Goal: Information Seeking & Learning: Learn about a topic

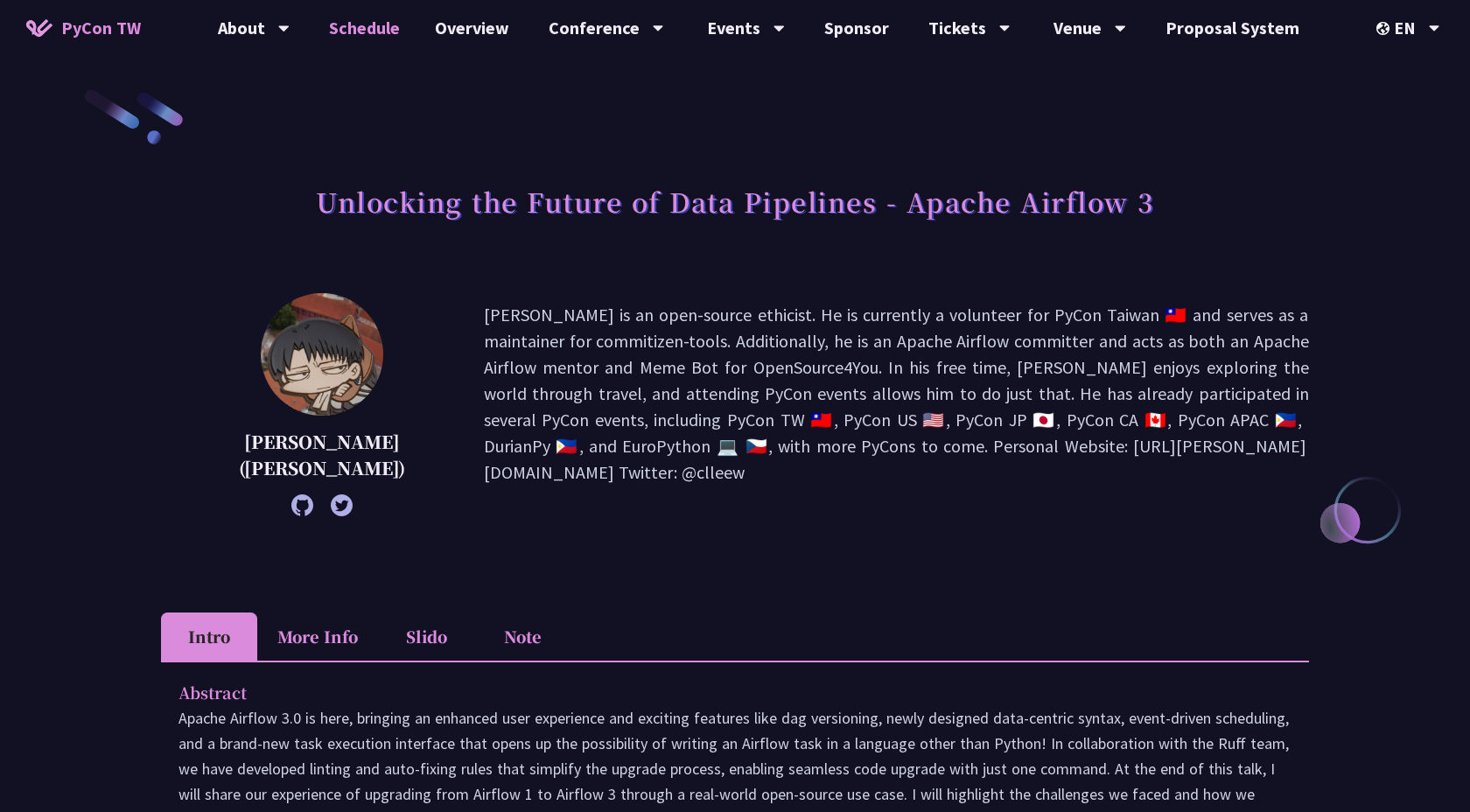
click at [398, 19] on link "Schedule" at bounding box center [364, 27] width 106 height 56
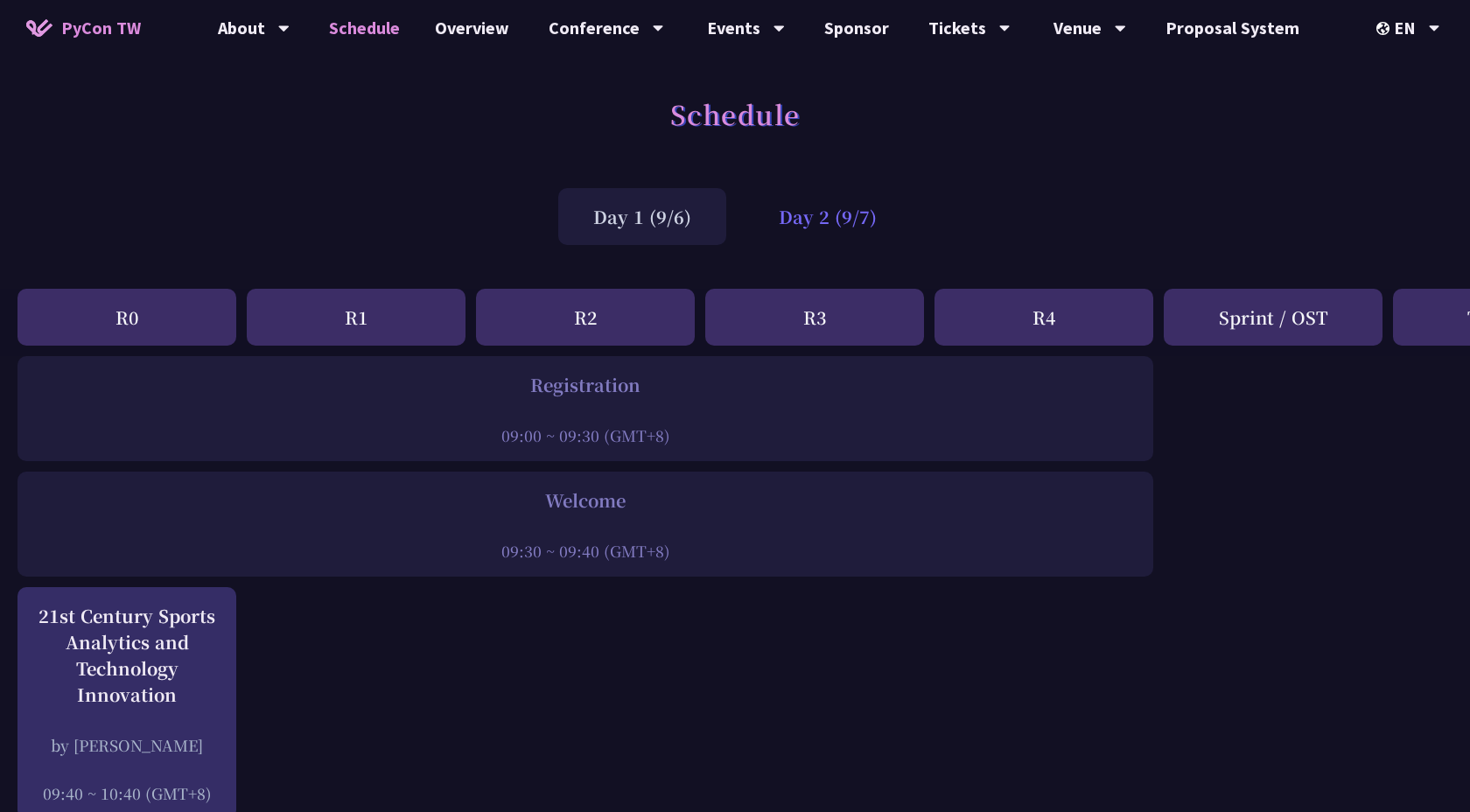
click at [826, 205] on div "Day 2 (9/7)" at bounding box center [828, 216] width 168 height 57
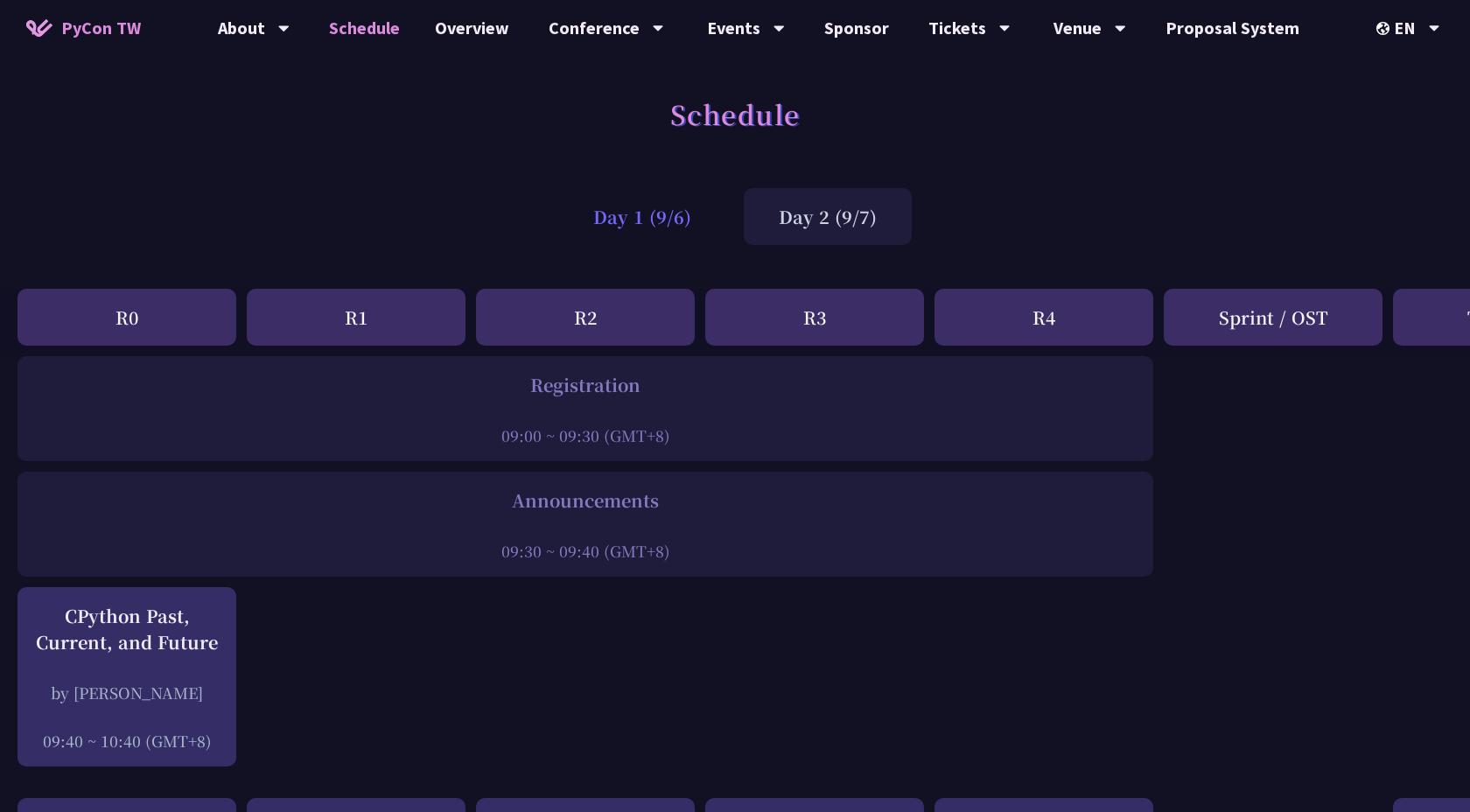
click at [674, 213] on div "Day 1 (9/6)" at bounding box center [642, 216] width 168 height 57
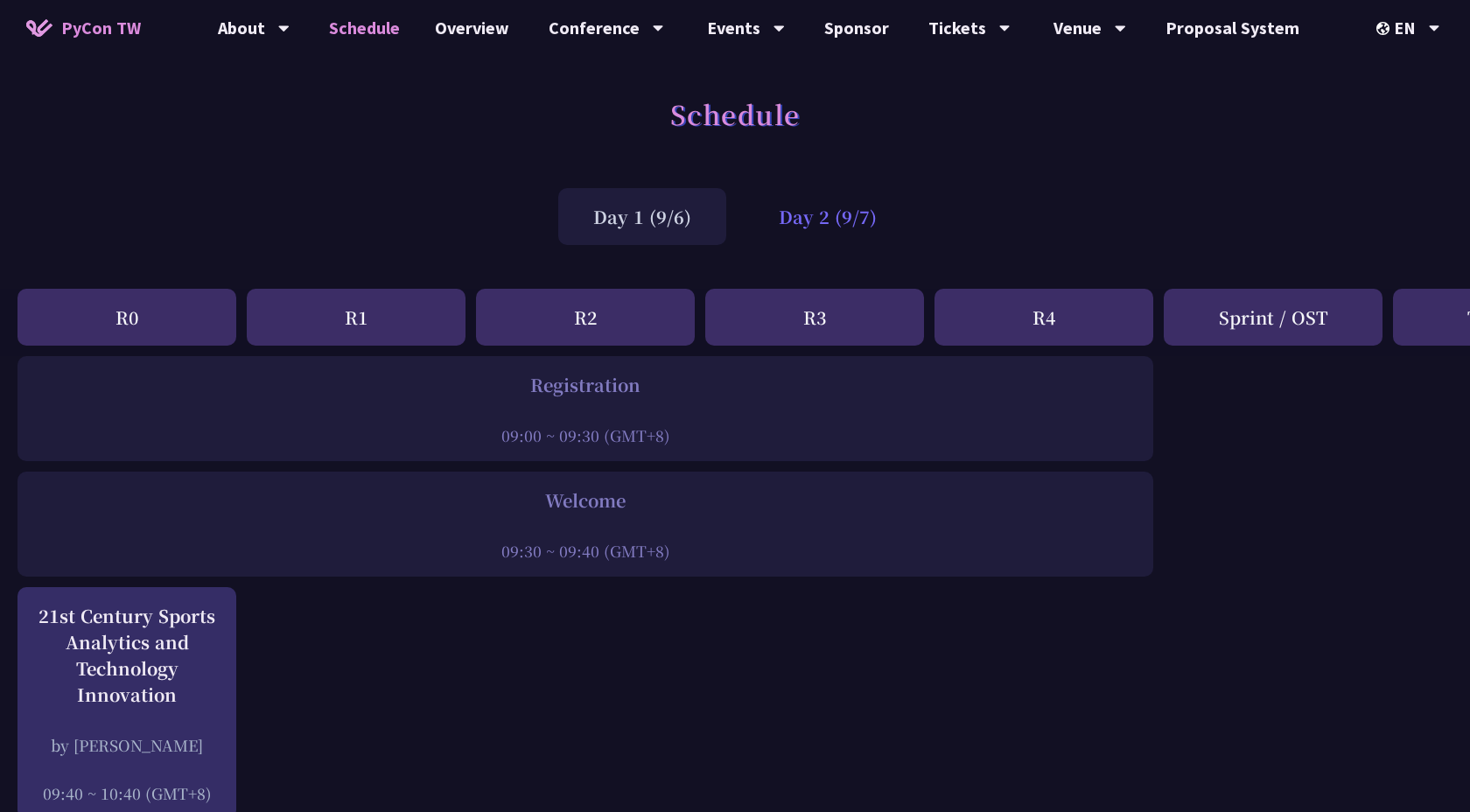
click at [811, 221] on div "Day 2 (9/7)" at bounding box center [828, 216] width 168 height 57
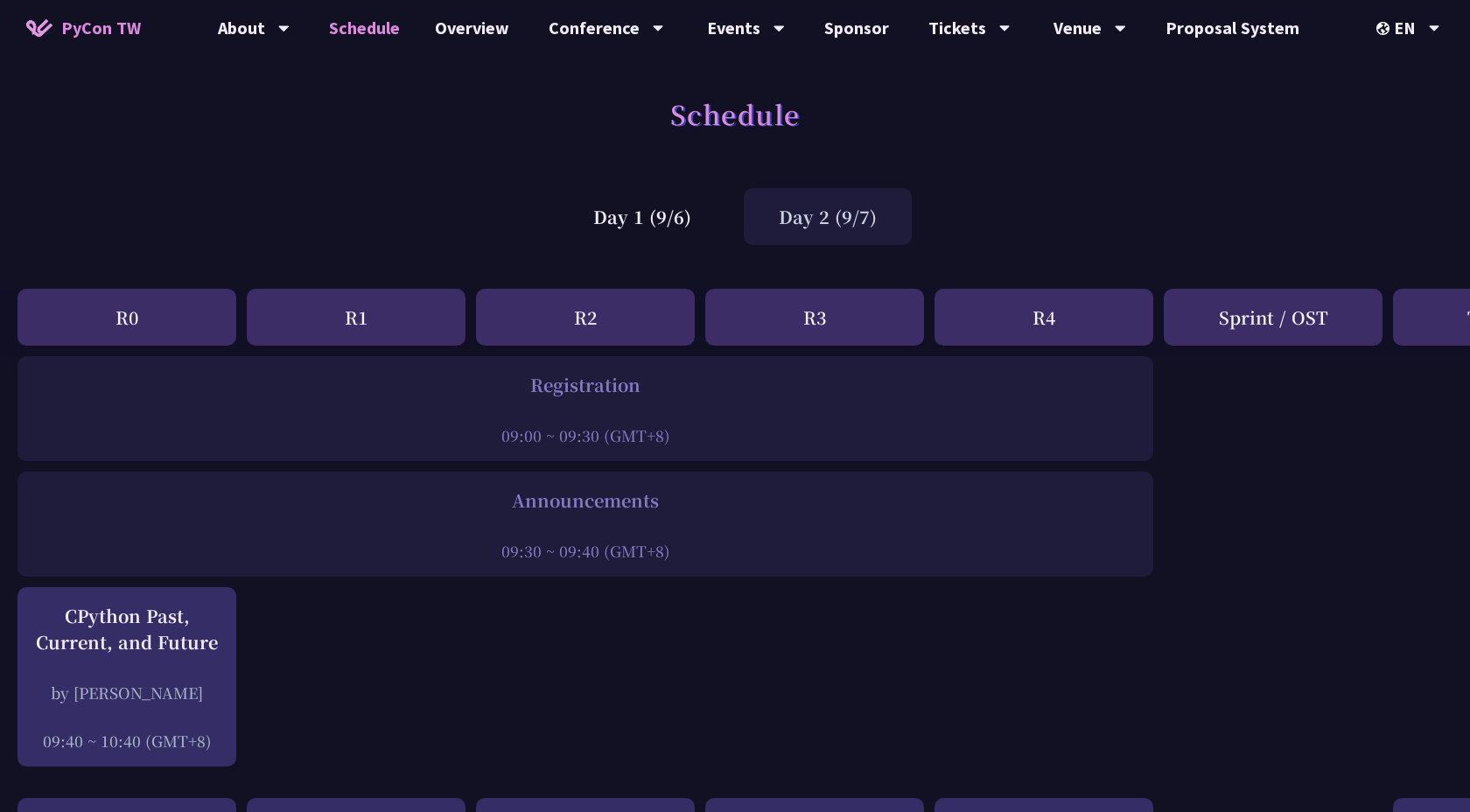
click at [826, 209] on div "Day 2 (9/7)" at bounding box center [828, 216] width 168 height 57
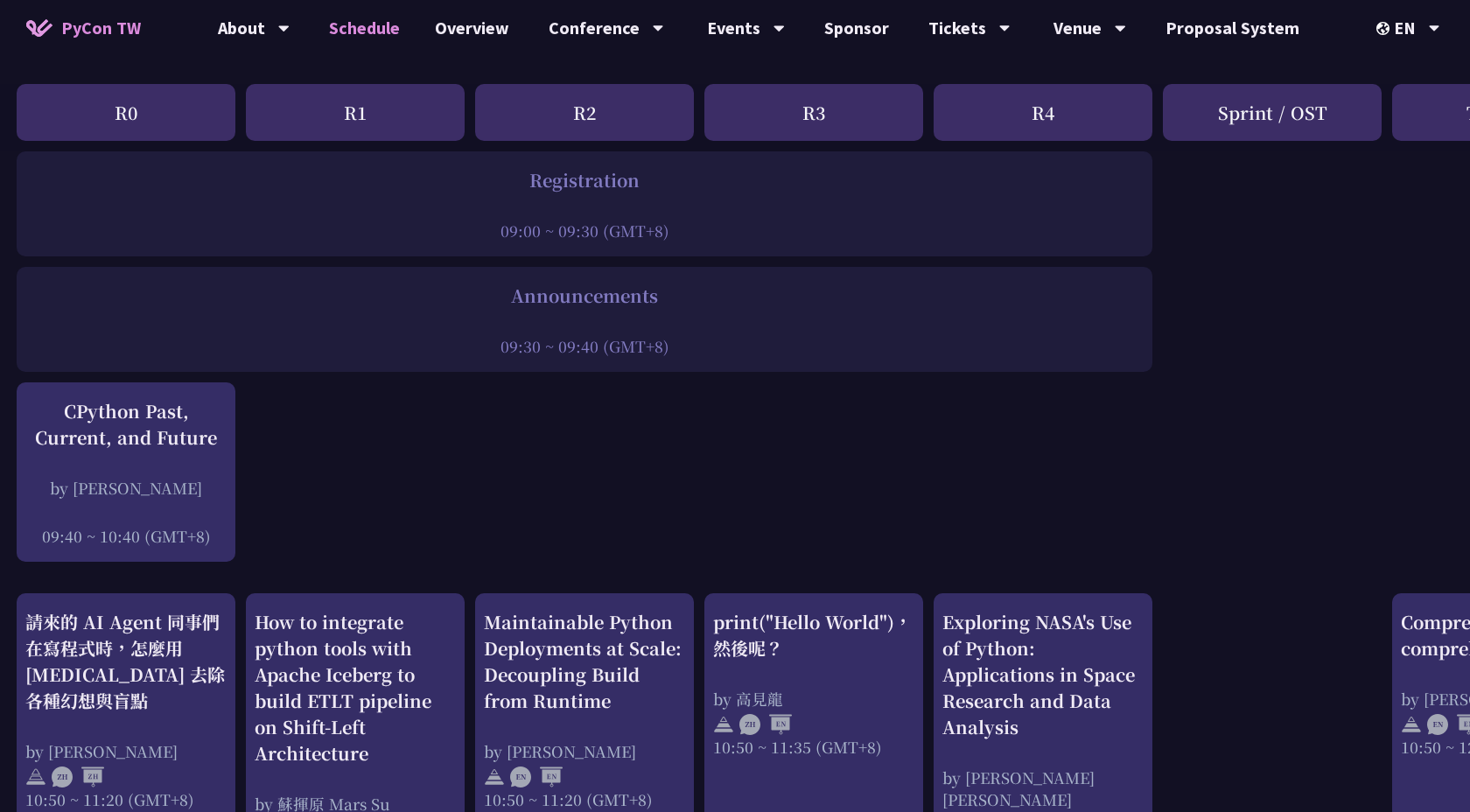
scroll to position [0, 1]
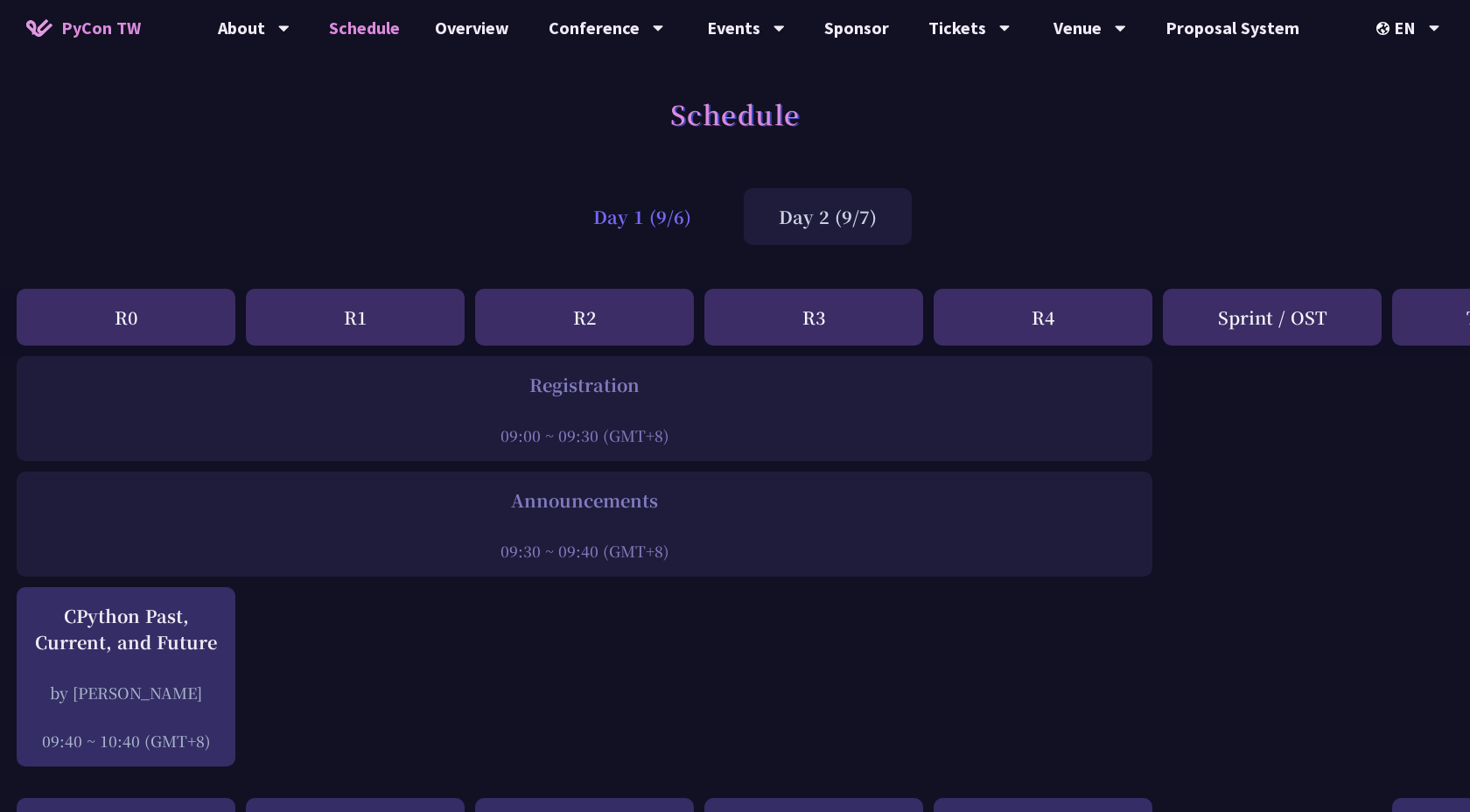
click at [649, 221] on div "Day 1 (9/6)" at bounding box center [642, 216] width 168 height 57
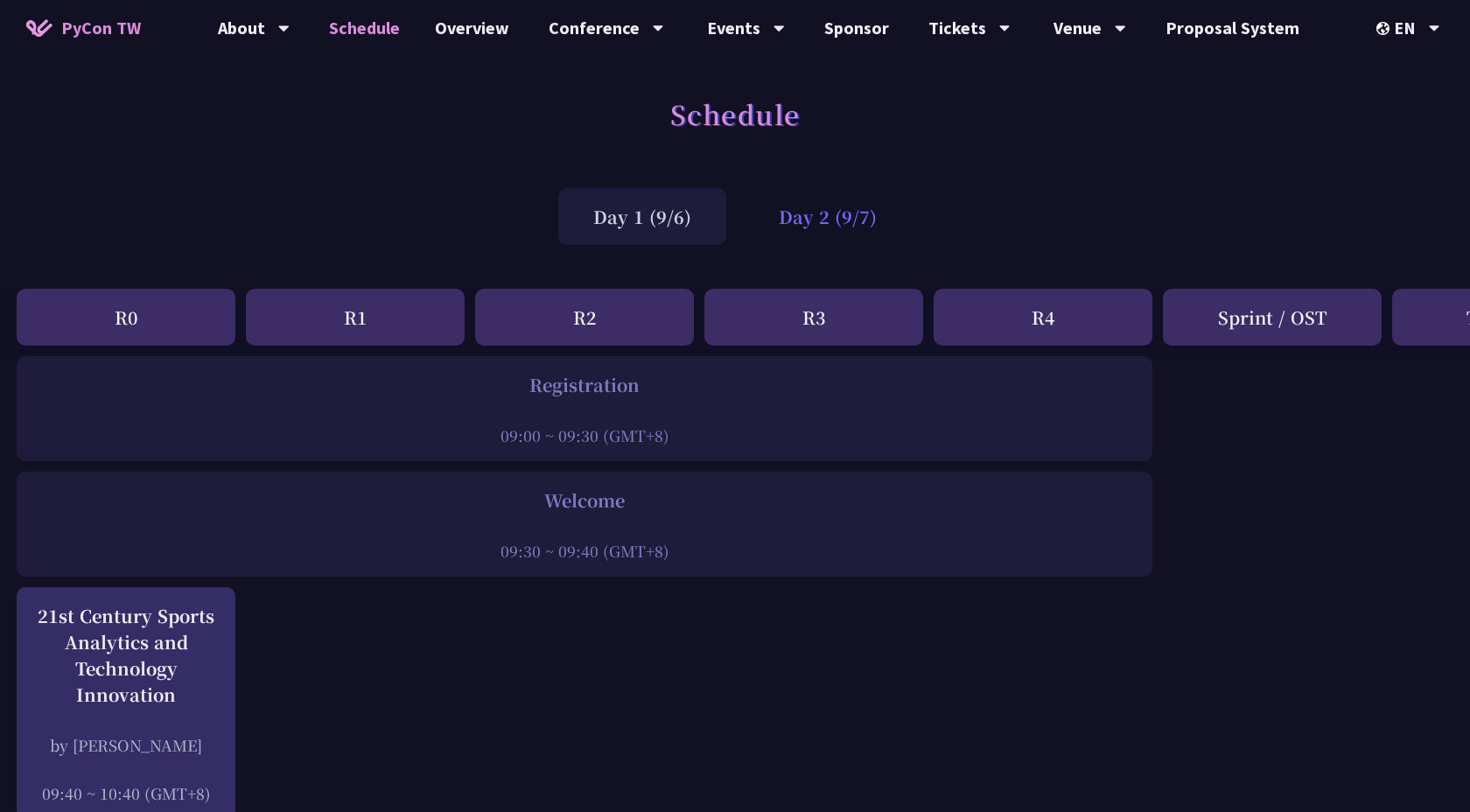
click at [822, 222] on div "Day 2 (9/7)" at bounding box center [828, 216] width 168 height 57
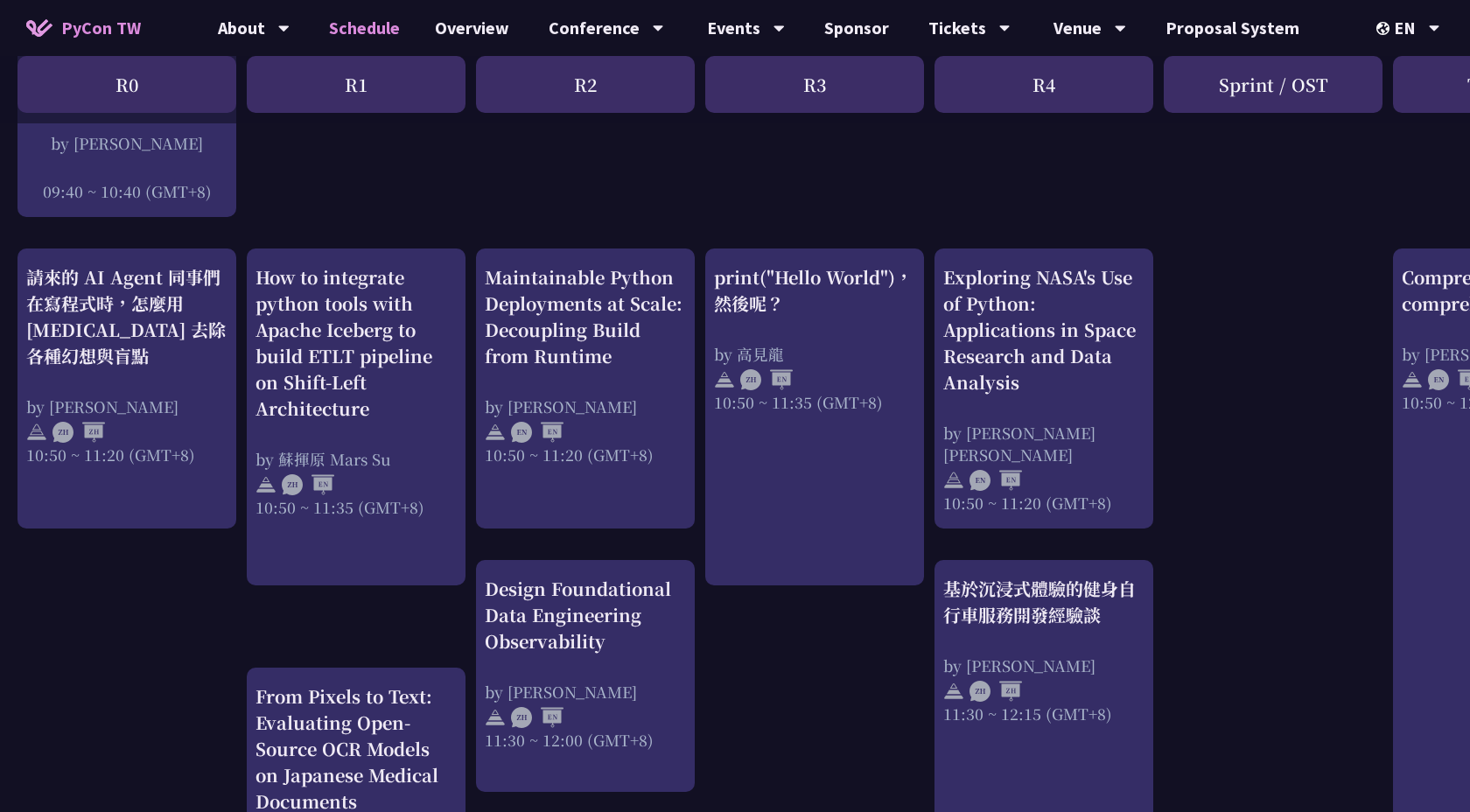
scroll to position [553, 0]
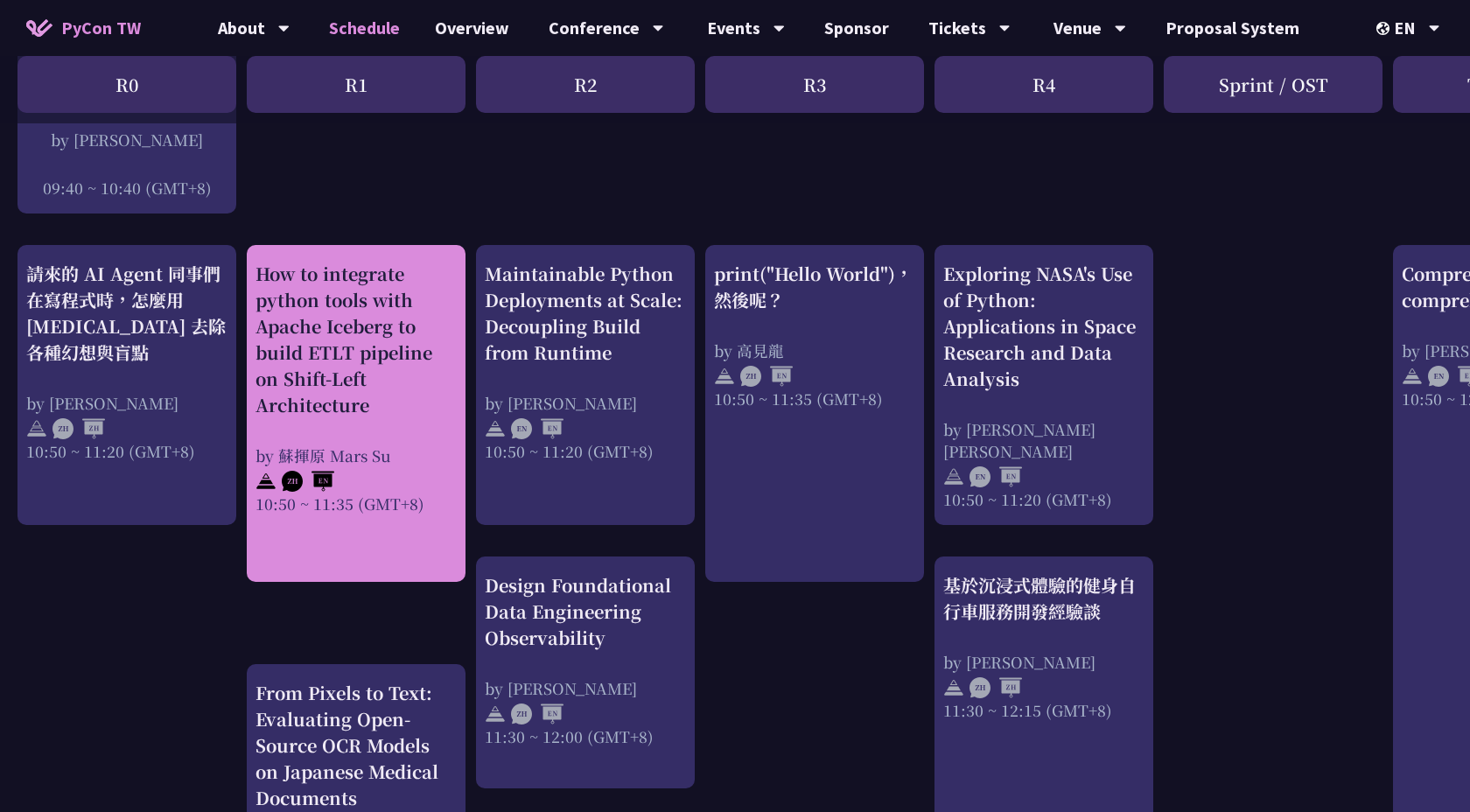
click at [384, 449] on div "by 蘇揮原 Mars Su" at bounding box center [356, 455] width 202 height 22
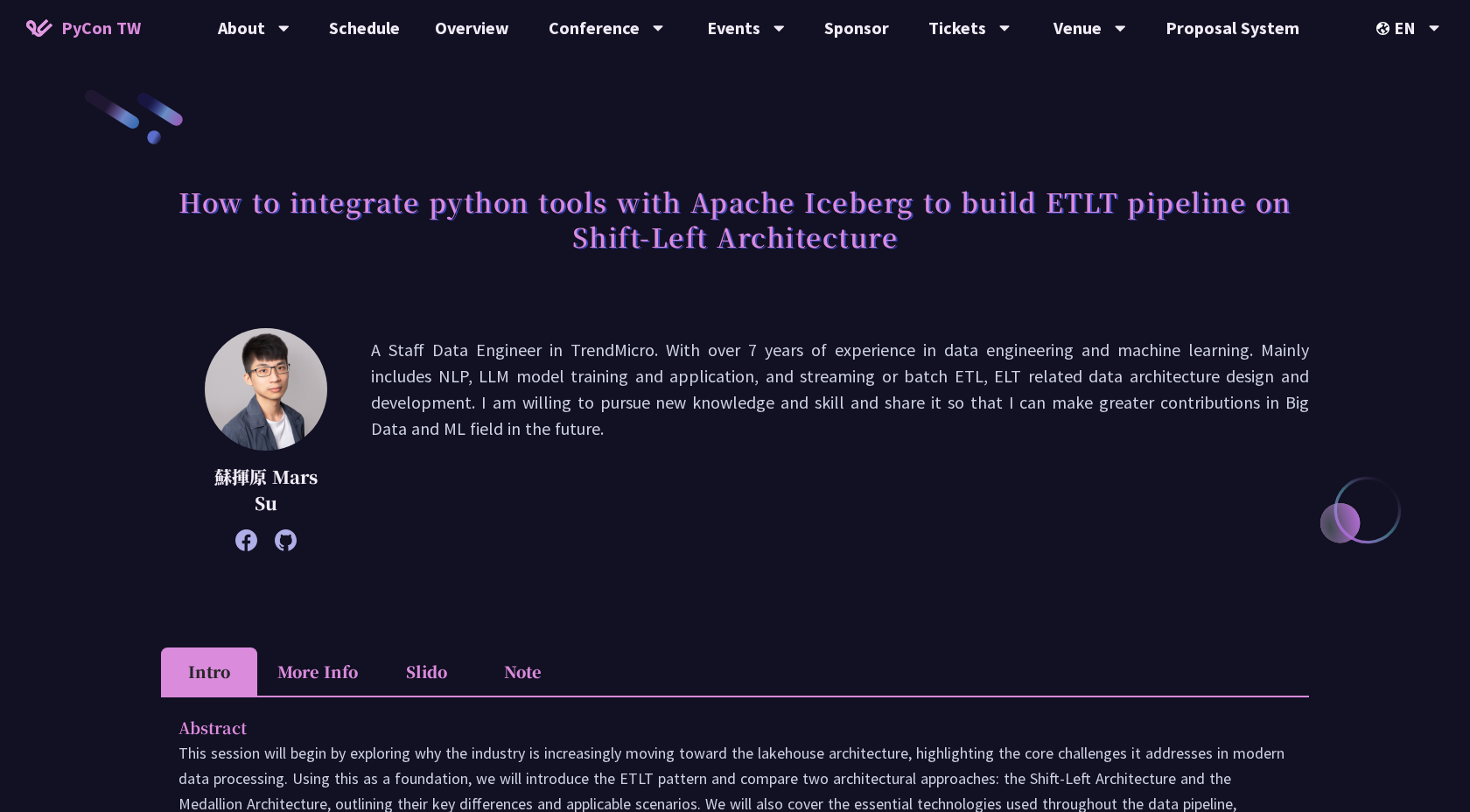
drag, startPoint x: 365, startPoint y: 348, endPoint x: 539, endPoint y: 418, distance: 187.6
click at [539, 418] on div "蘇揮原 Mars Su A Staff Data Engineer in TrendMicro. With over 7 years of experienc…" at bounding box center [735, 440] width 1148 height 223
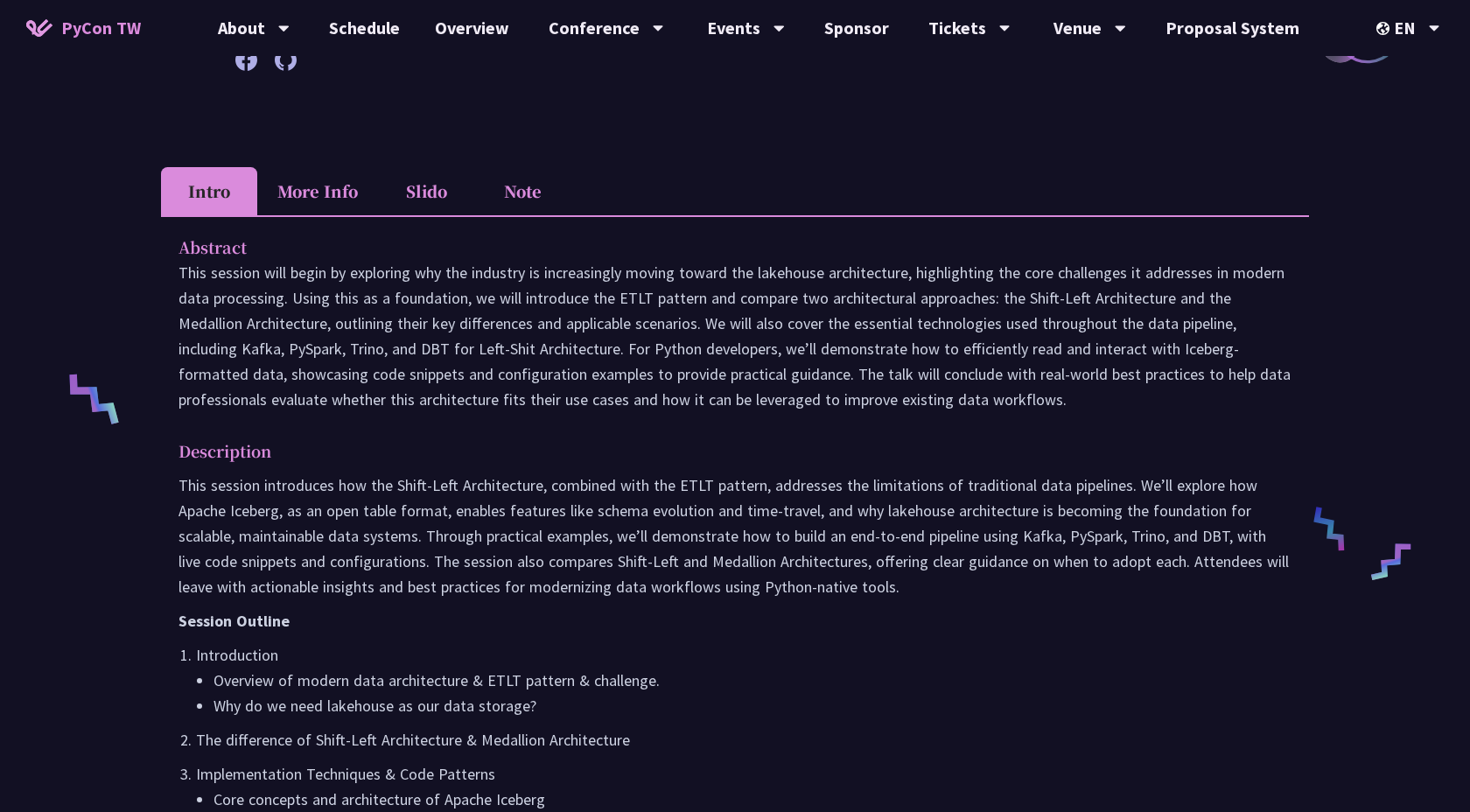
scroll to position [479, 0]
click at [609, 261] on p "This session will begin by exploring why the industry is increasingly moving to…" at bounding box center [735, 337] width 1113 height 152
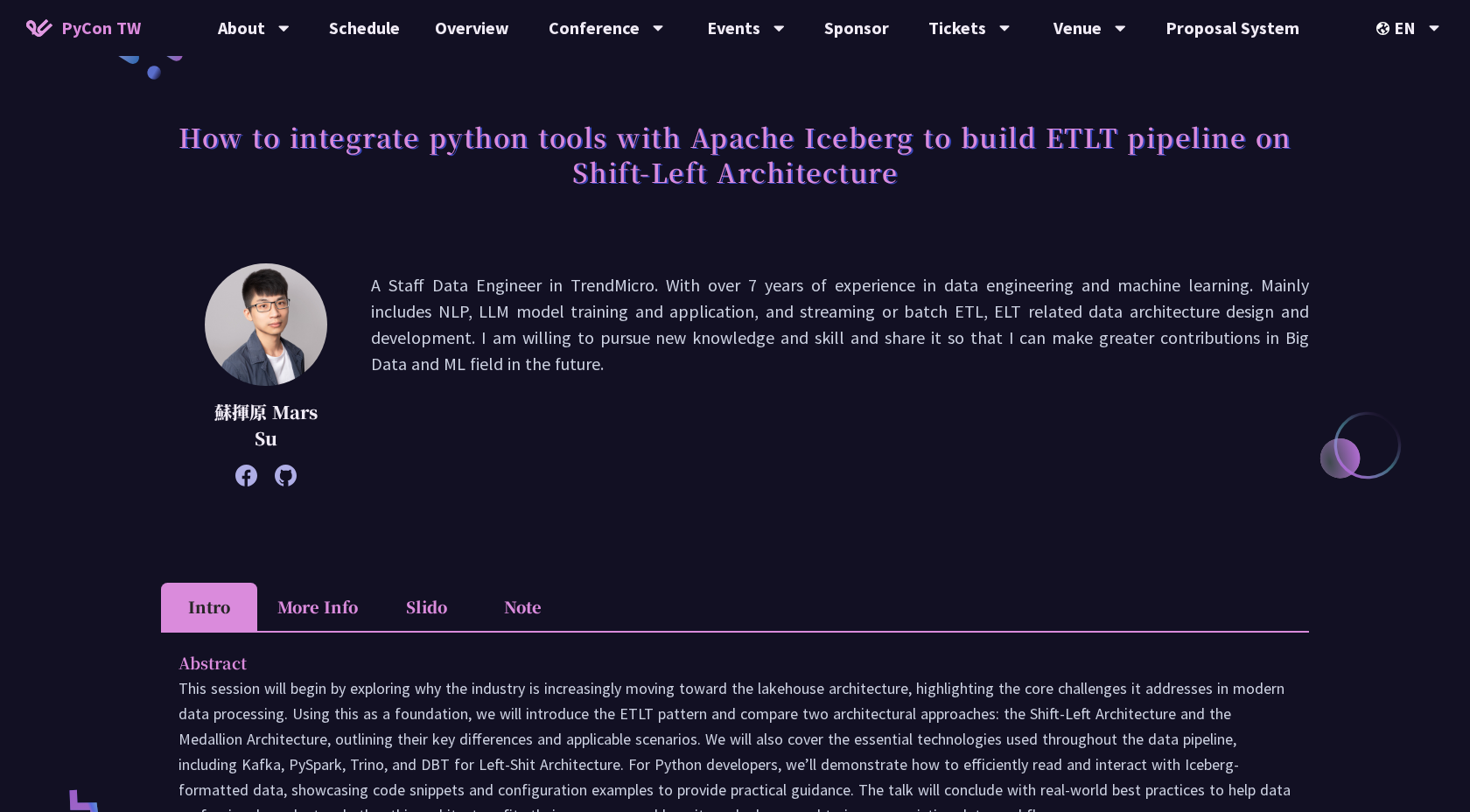
scroll to position [0, 0]
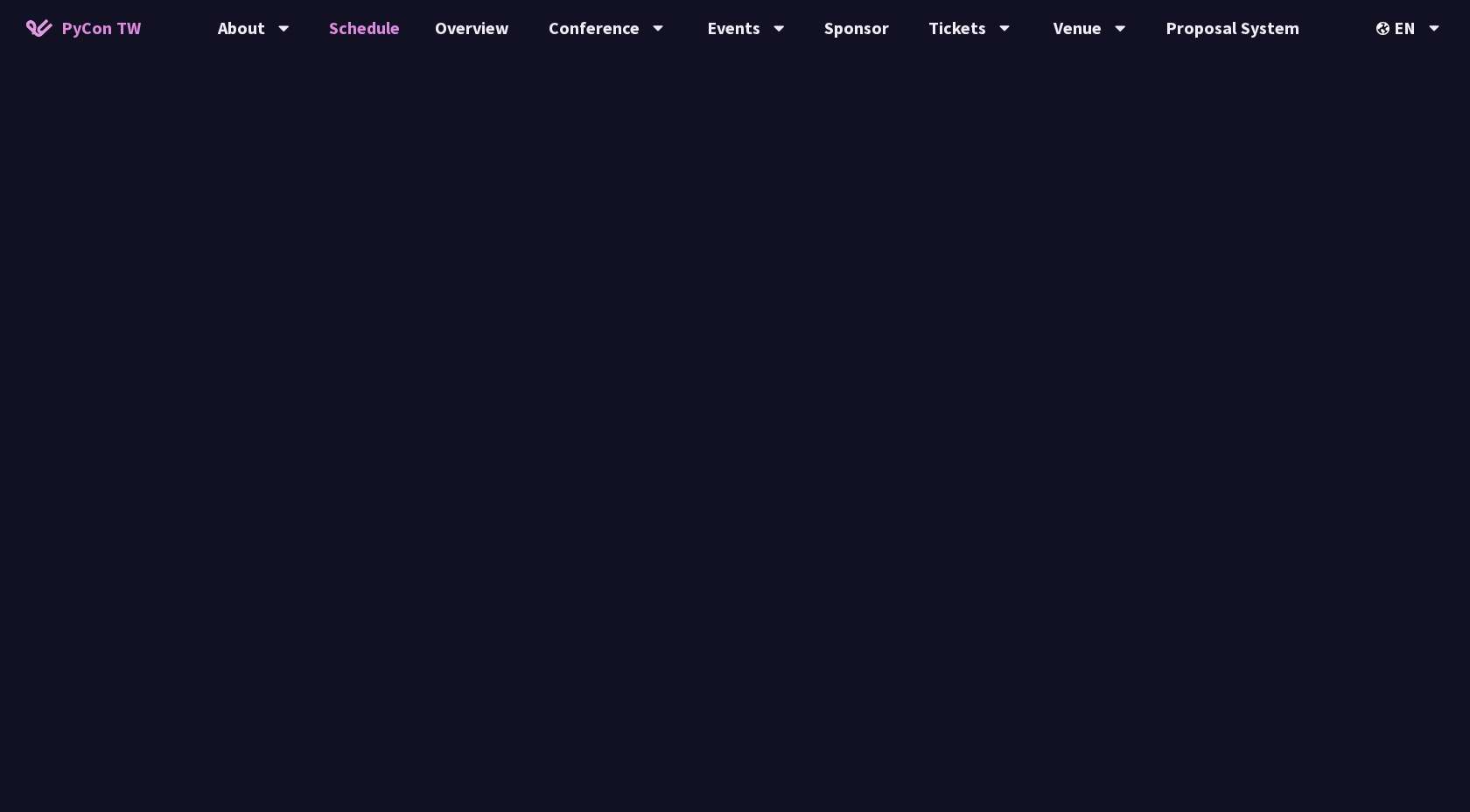
scroll to position [553, 0]
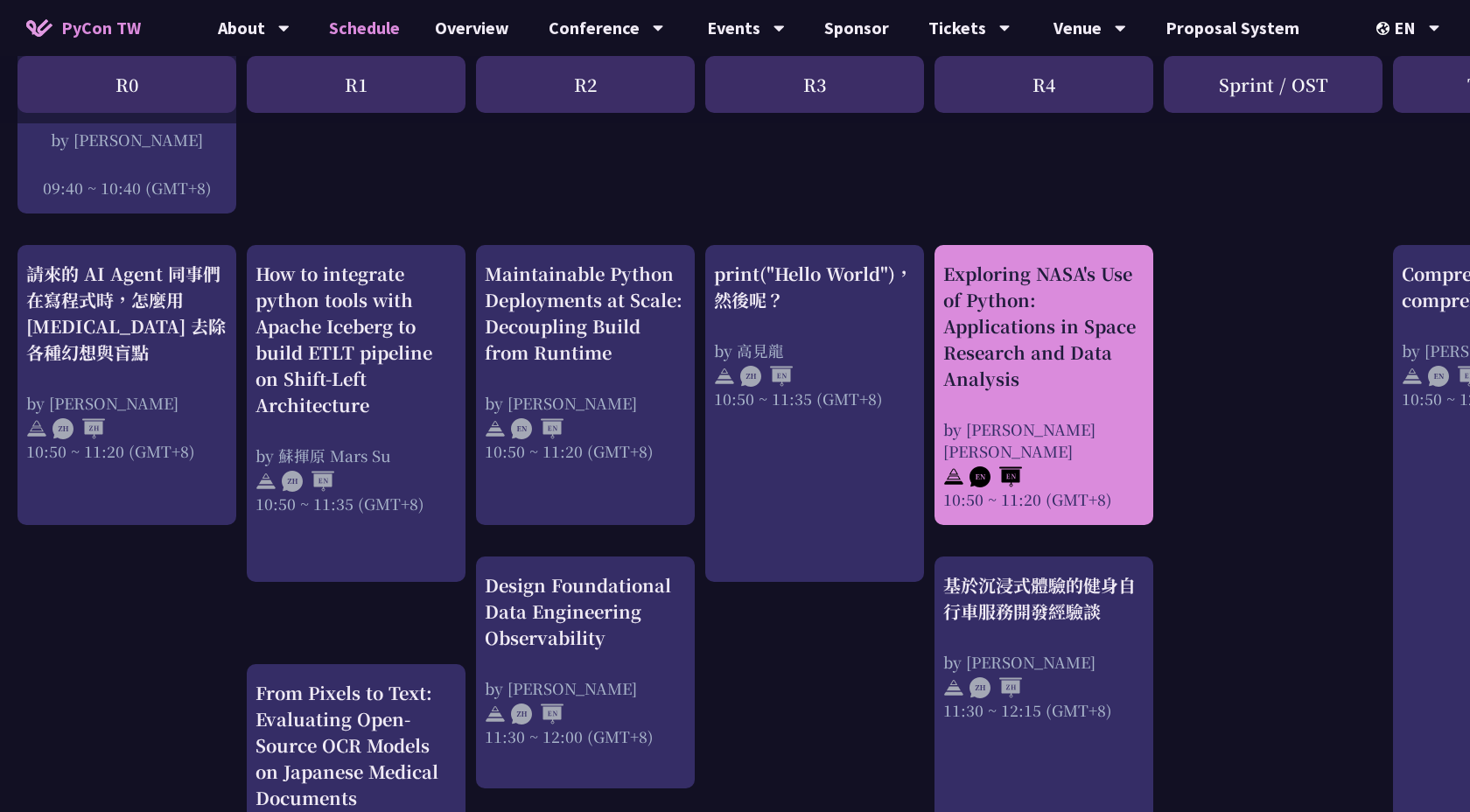
click at [1079, 371] on div "Exploring NASA's Use of Python: Applications in Space Research and Data Analysis" at bounding box center [1044, 327] width 202 height 131
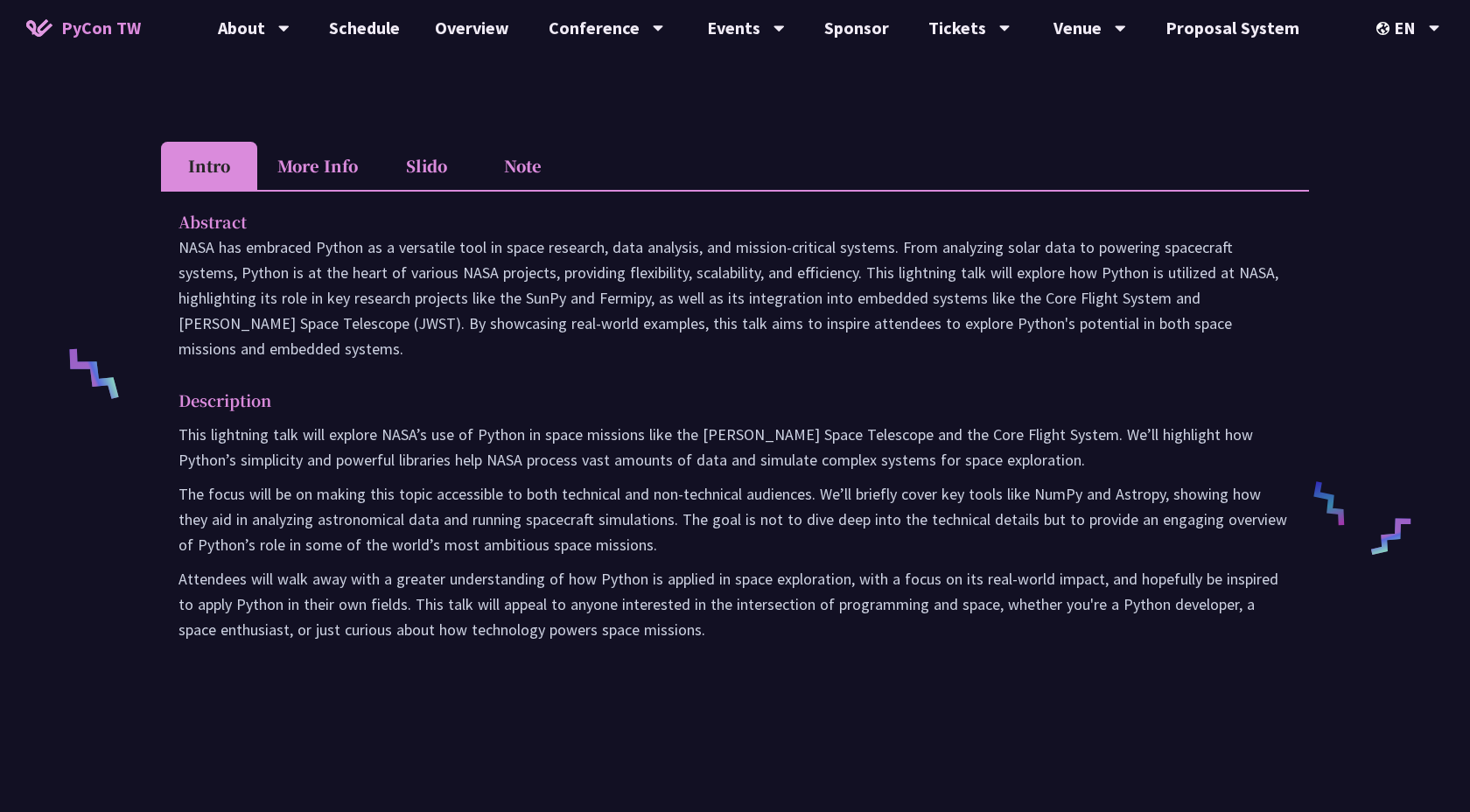
scroll to position [456, 0]
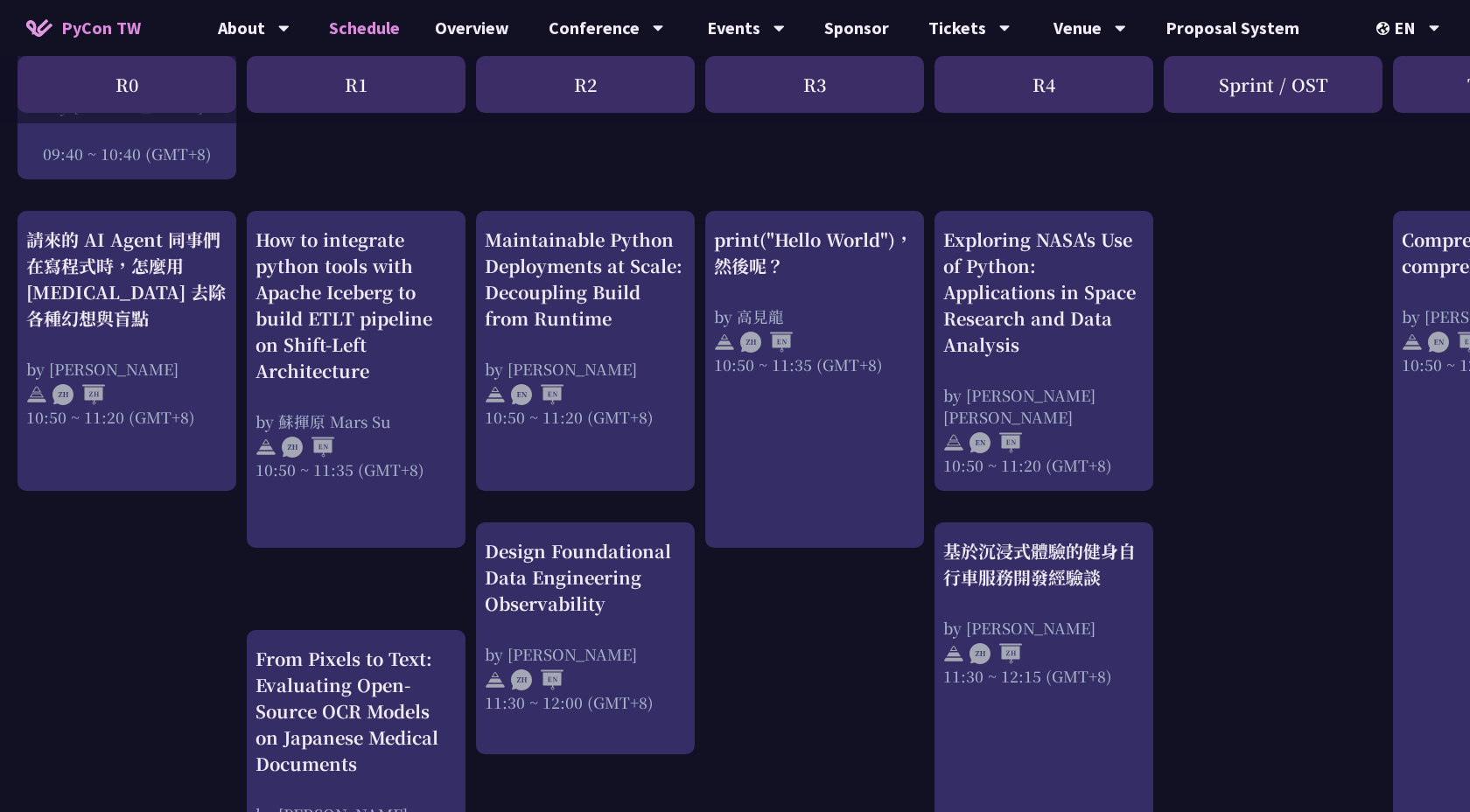
scroll to position [584, 0]
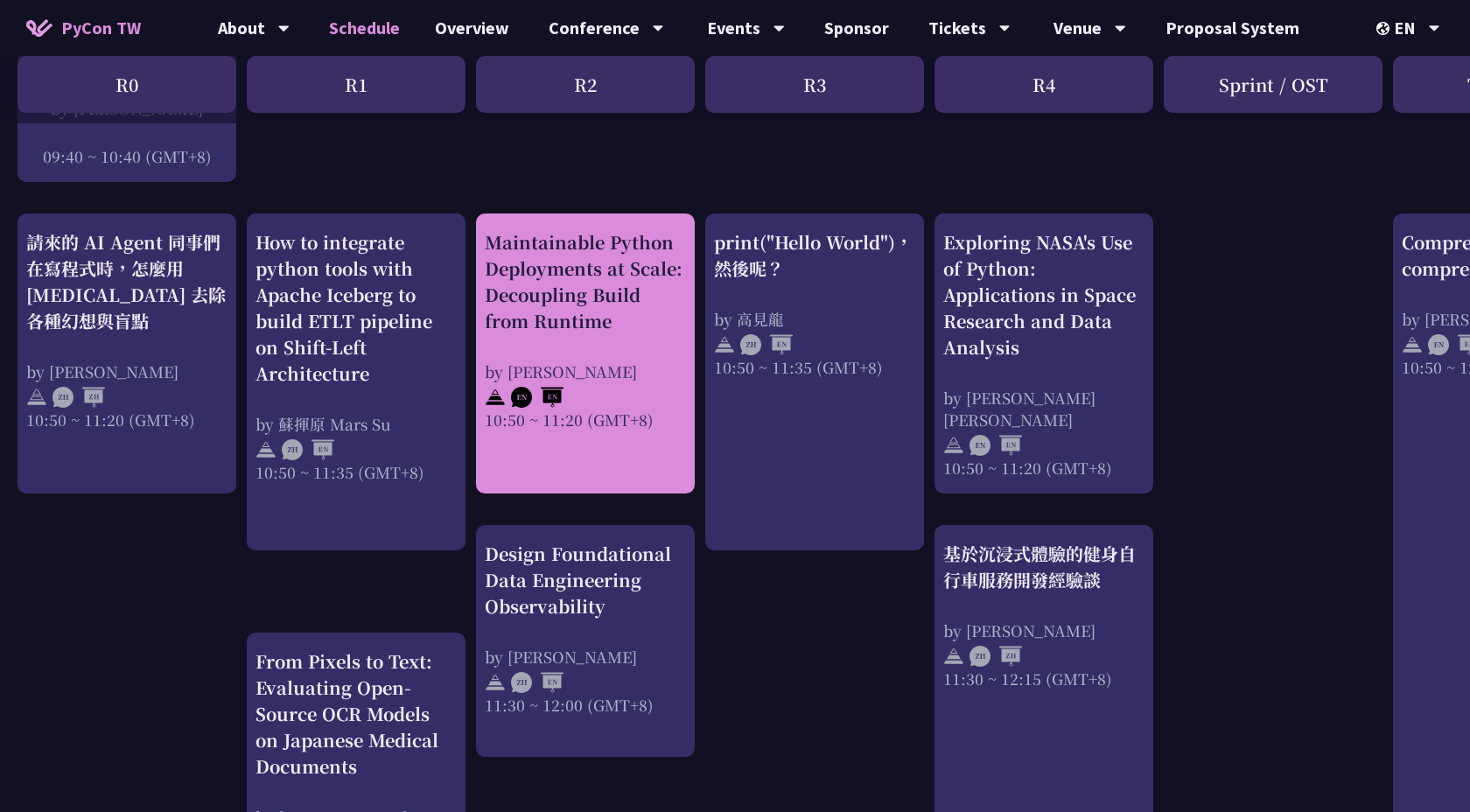
click at [596, 268] on div "Maintainable Python Deployments at Scale: Decoupling Build from Runtime" at bounding box center [585, 281] width 202 height 105
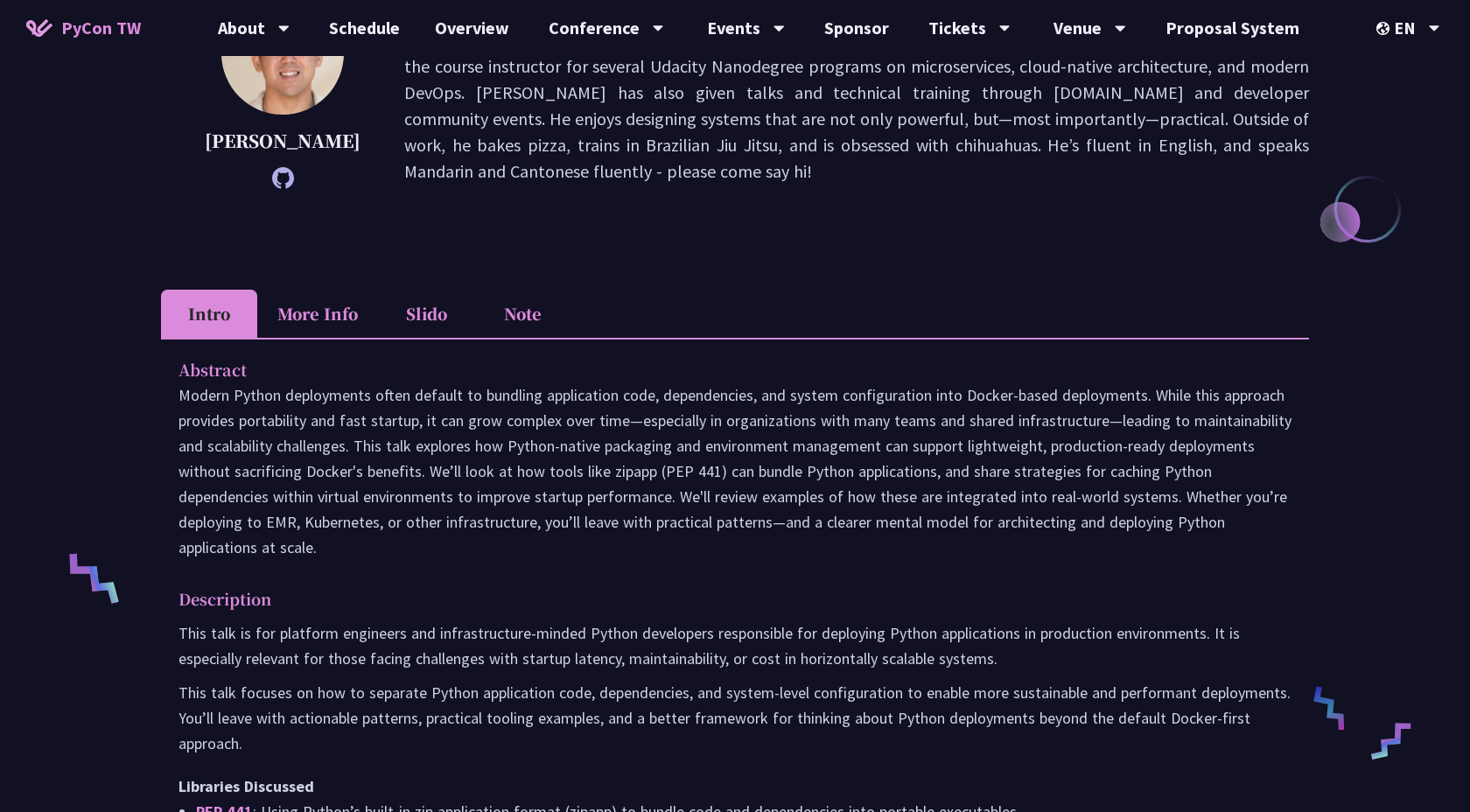
scroll to position [302, 0]
click at [330, 322] on li "More Info" at bounding box center [318, 312] width 120 height 48
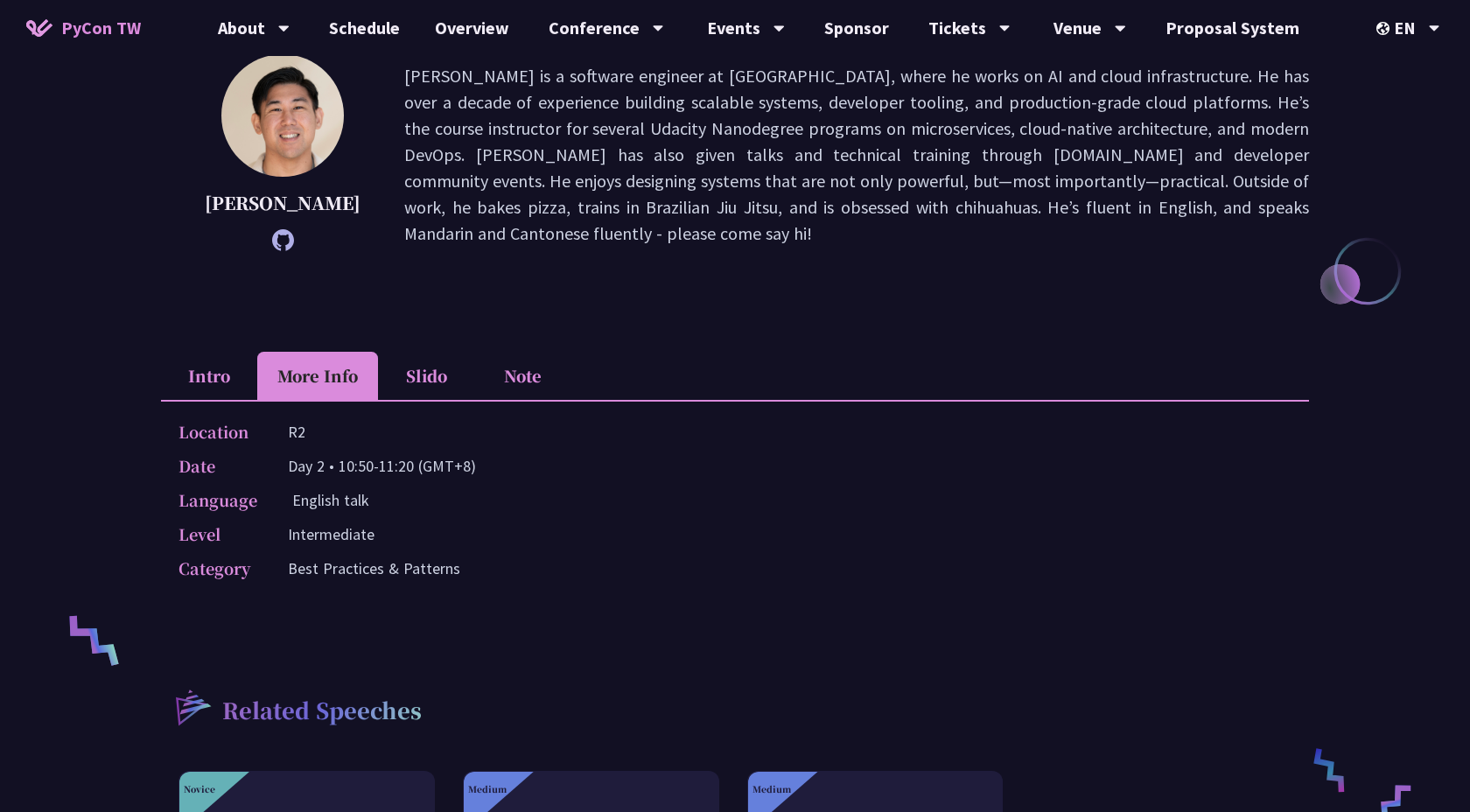
scroll to position [0, 0]
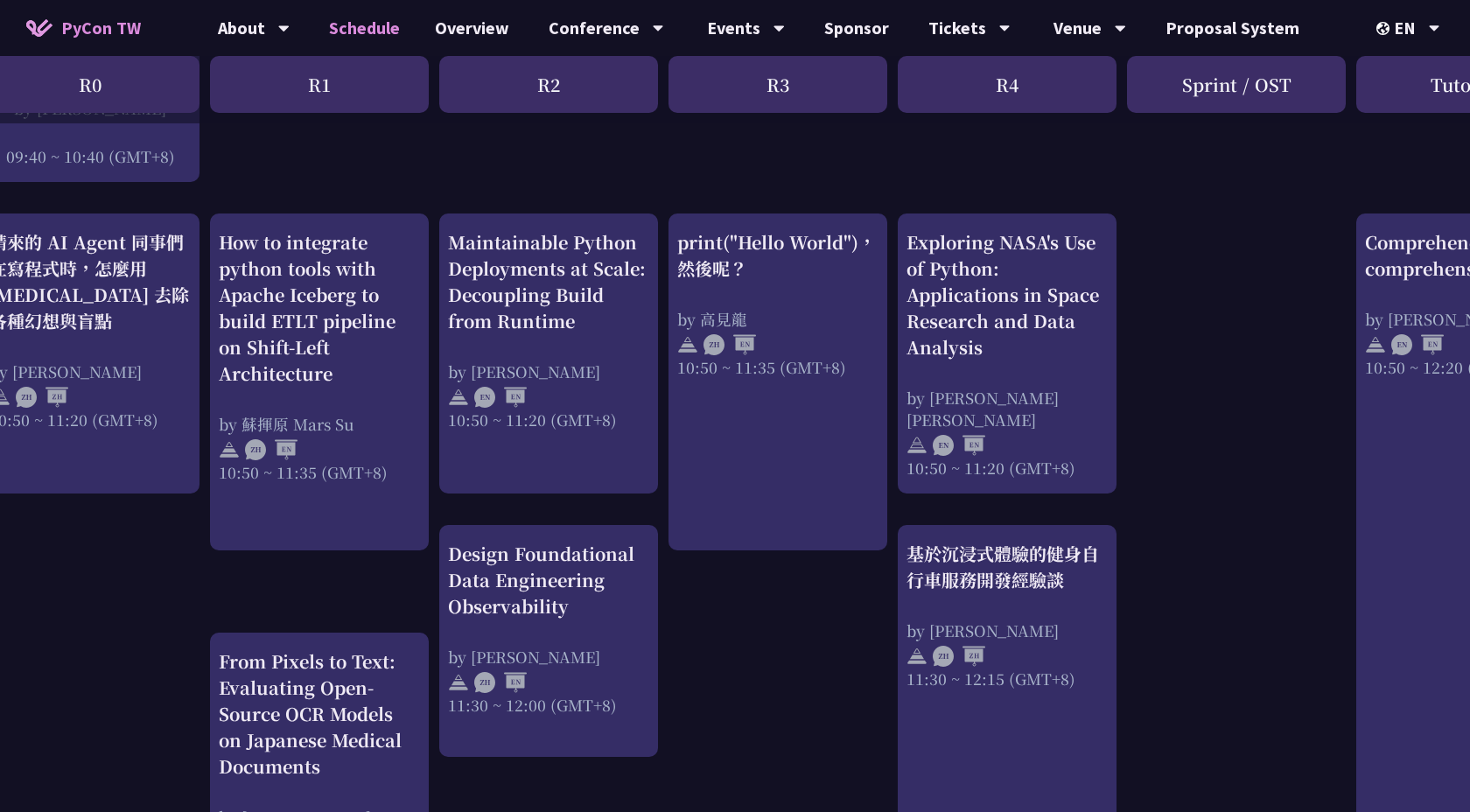
scroll to position [584, 0]
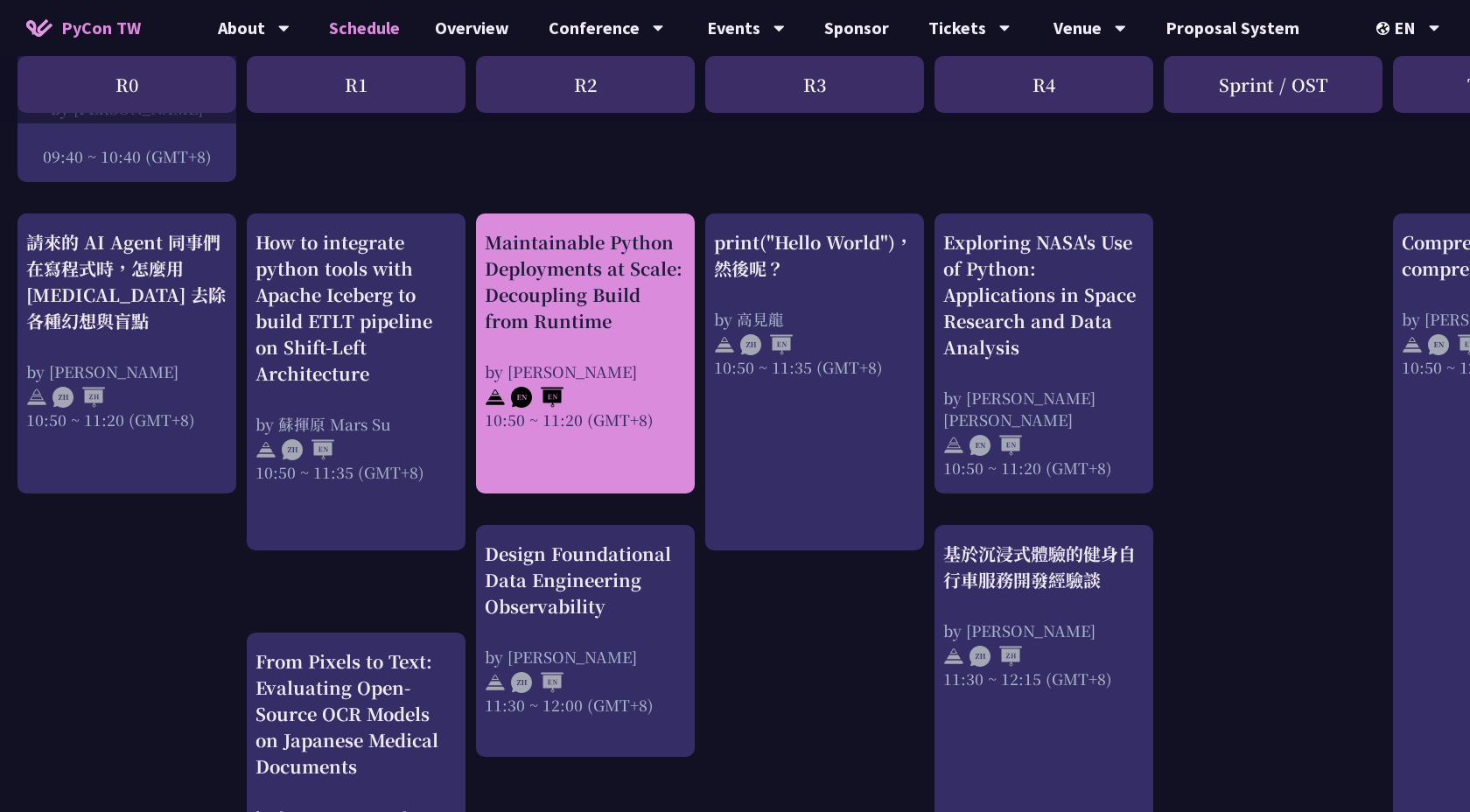
click at [640, 291] on div "Maintainable Python Deployments at Scale: Decoupling Build from Runtime" at bounding box center [585, 281] width 202 height 105
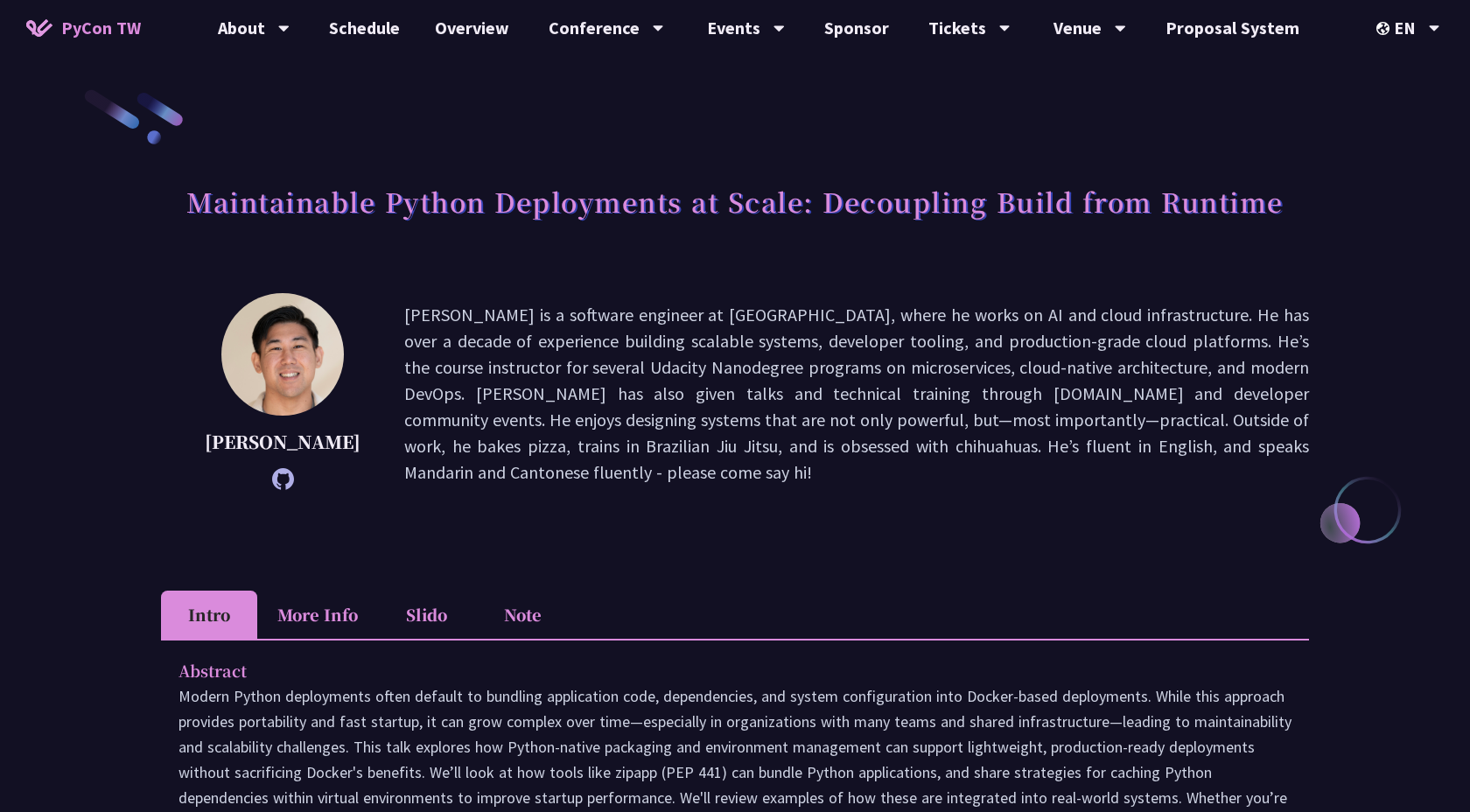
click at [630, 314] on p "Justin is a software engineer at Notion, where he works on AI and cloud infrast…" at bounding box center [856, 393] width 904 height 183
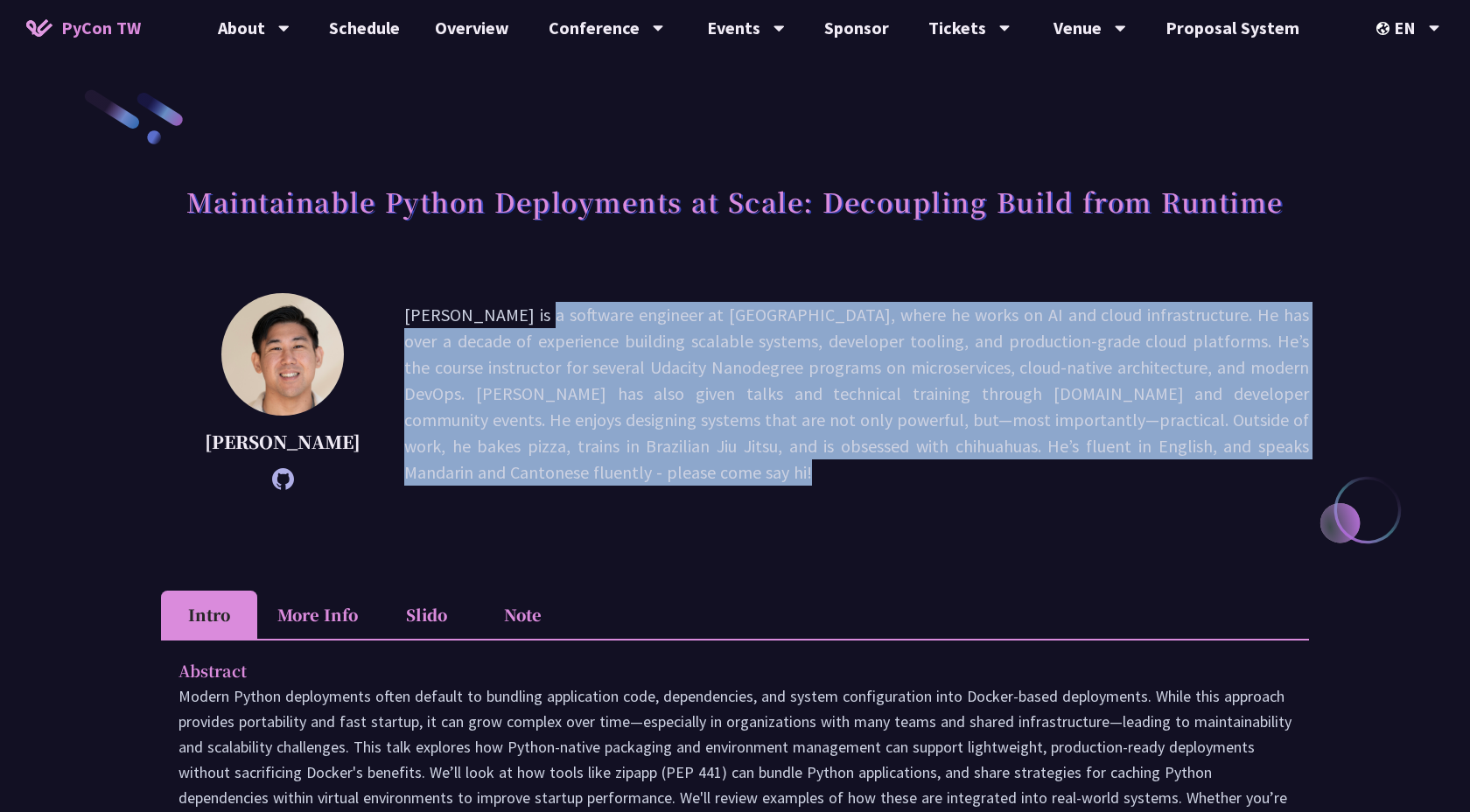
click at [792, 342] on p "Justin is a software engineer at Notion, where he works on AI and cloud infrast…" at bounding box center [856, 393] width 904 height 183
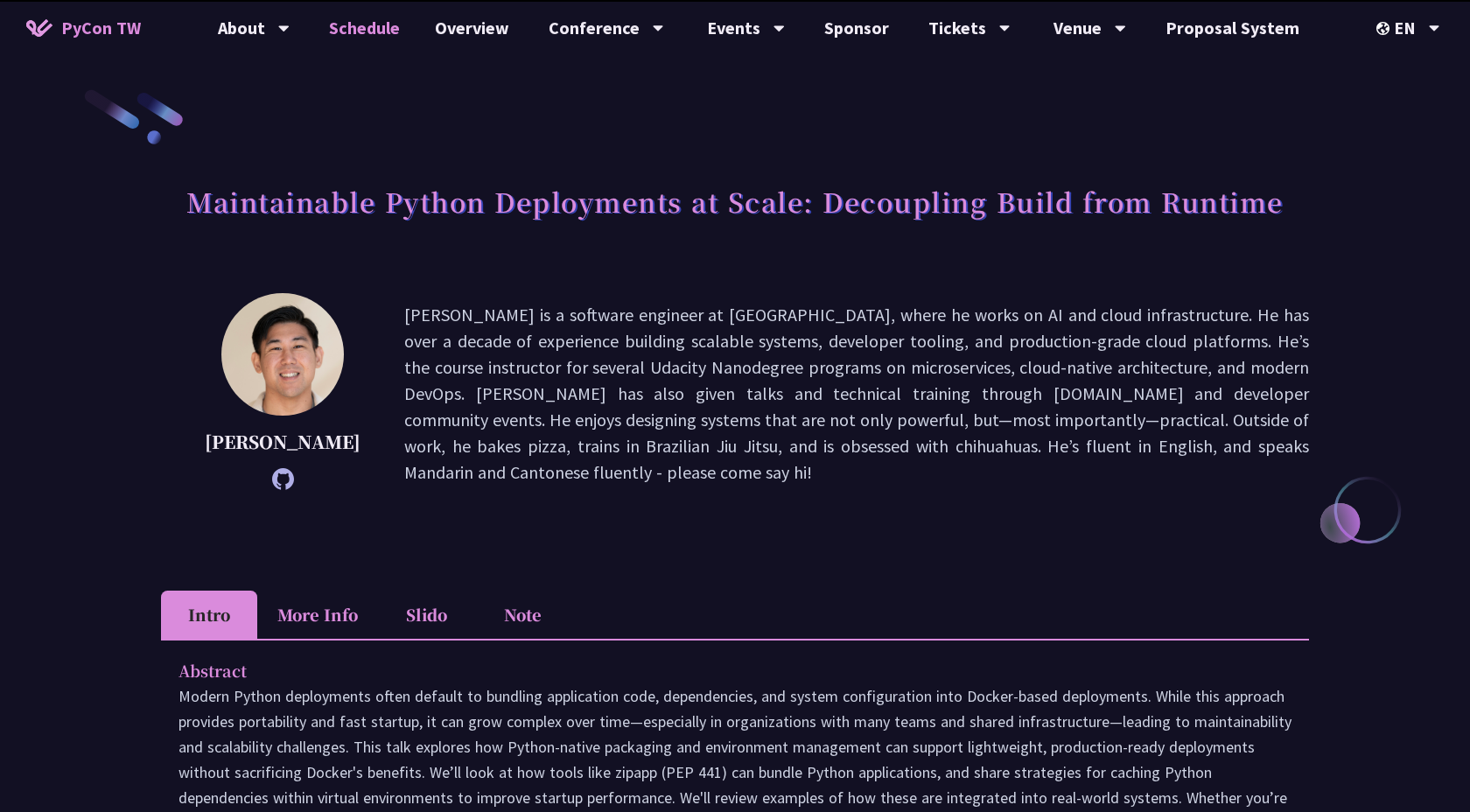
scroll to position [584, 0]
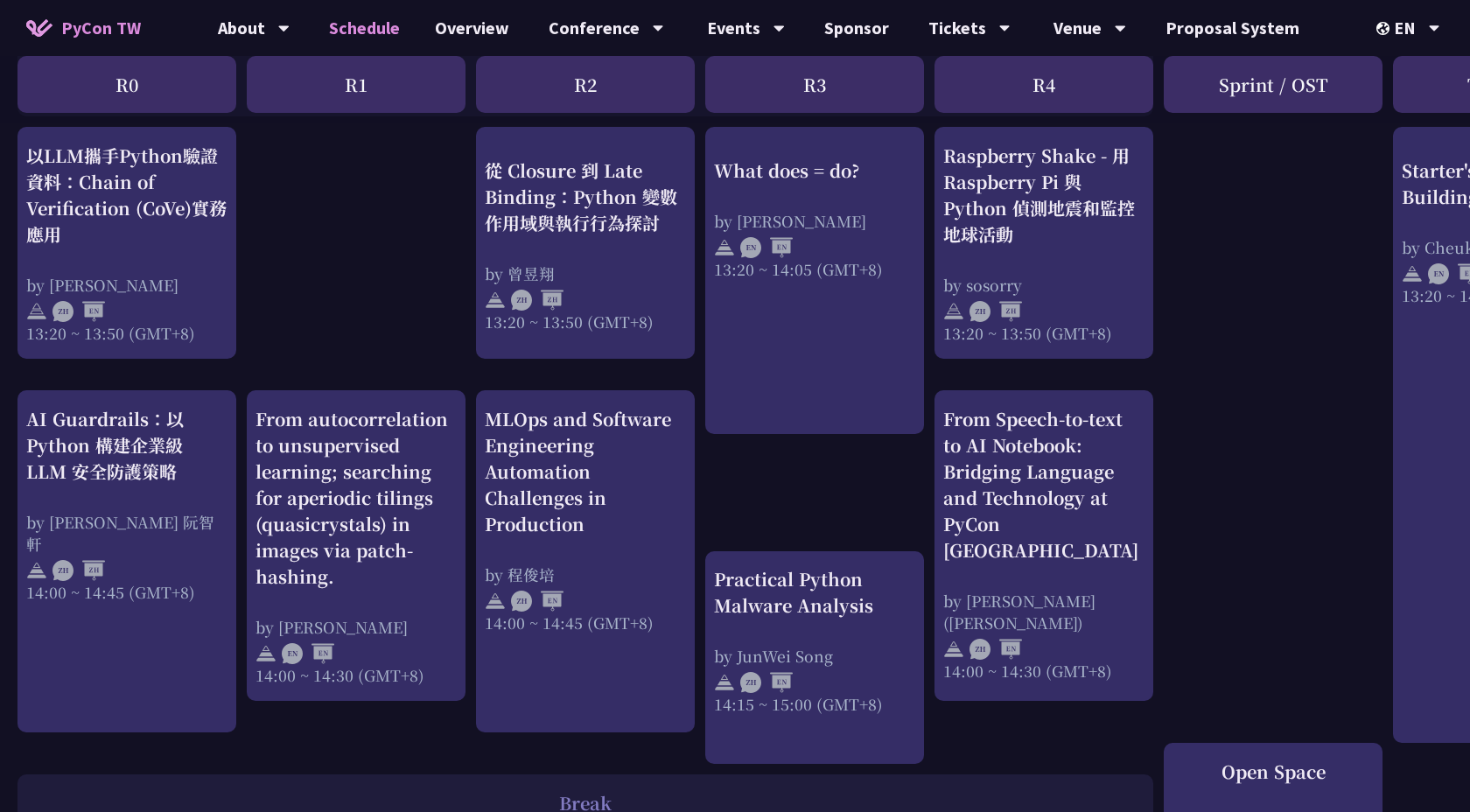
scroll to position [1533, 0]
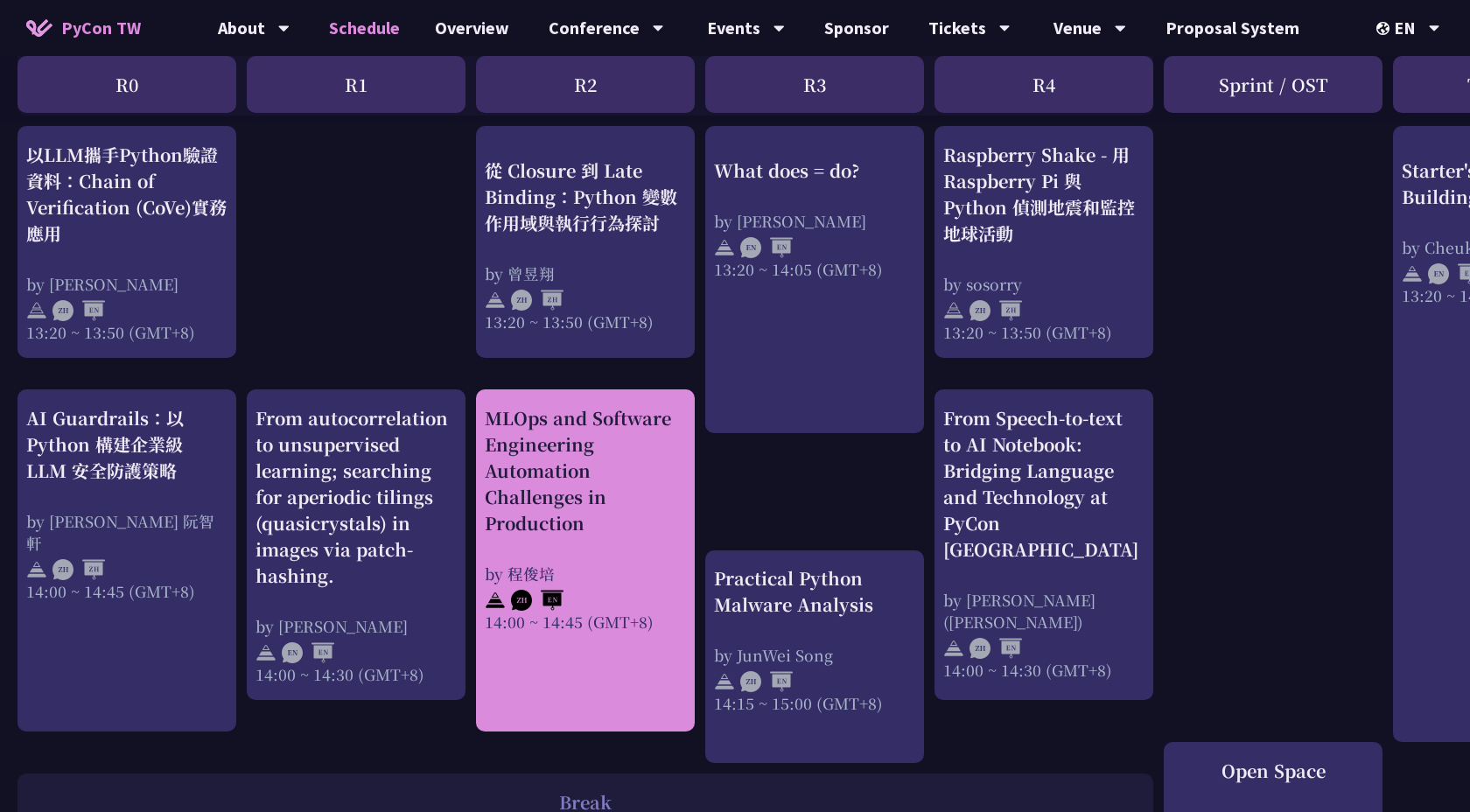
click at [650, 516] on div "MLOps and Software Engineering Automation Challenges in Production" at bounding box center [585, 471] width 202 height 131
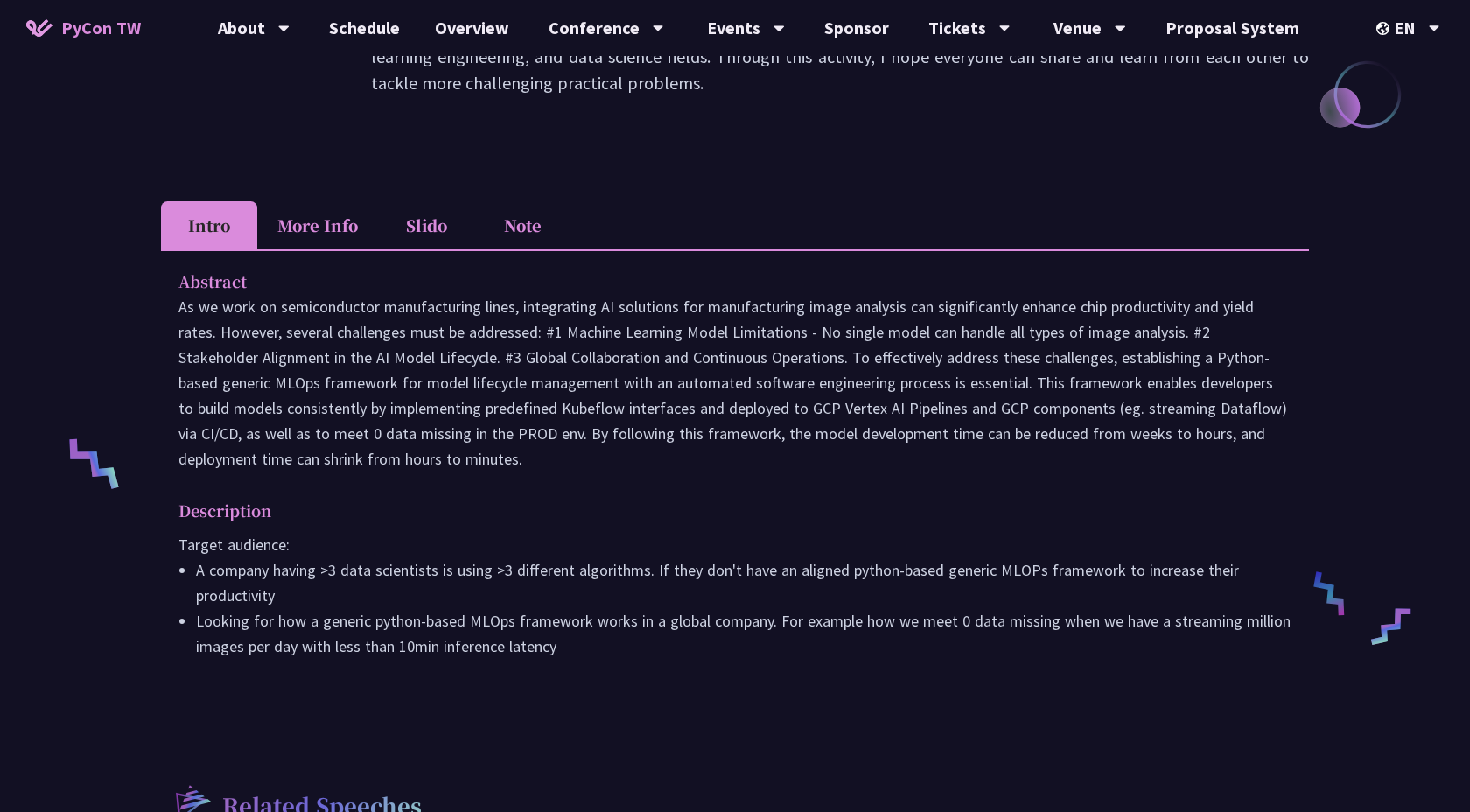
scroll to position [450, 0]
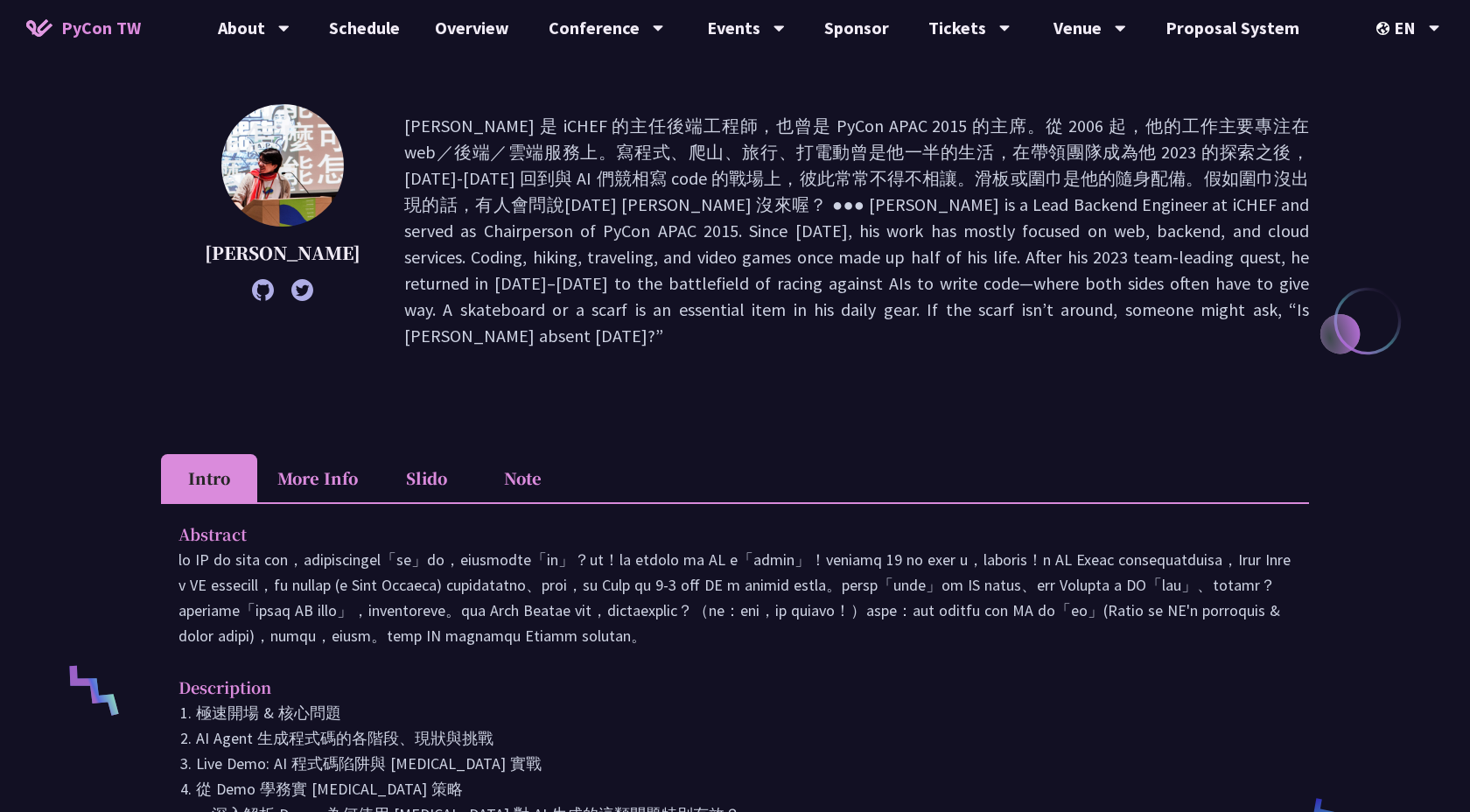
scroll to position [192, 0]
